Goal: Transaction & Acquisition: Purchase product/service

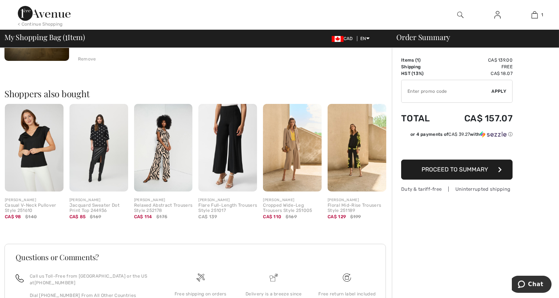
scroll to position [150, 0]
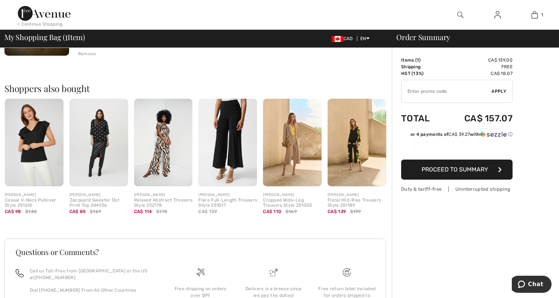
click at [482, 170] on span "Proceed to Summary" at bounding box center [455, 169] width 67 height 7
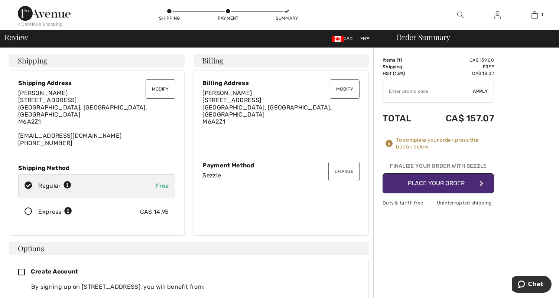
click at [448, 185] on button "Place Your Order" at bounding box center [439, 184] width 112 height 20
